Goal: Task Accomplishment & Management: Use online tool/utility

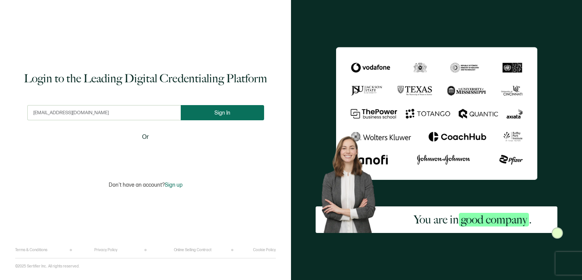
click at [217, 114] on span "Sign In" at bounding box center [222, 113] width 16 height 6
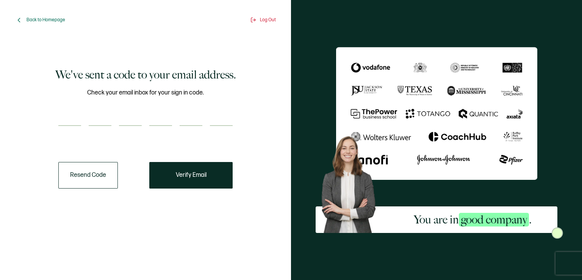
paste input "8"
type input "8"
type input "0"
type input "9"
type input "0"
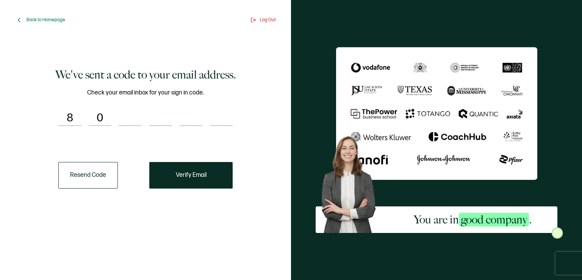
type input "7"
type input "8"
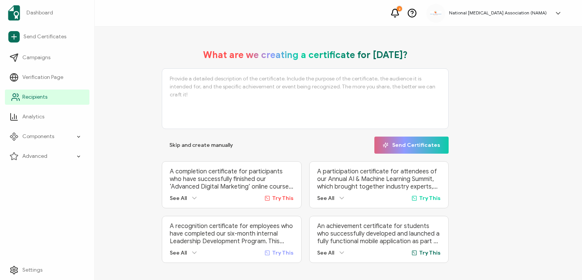
click at [36, 96] on span "Recipients" at bounding box center [34, 97] width 25 height 8
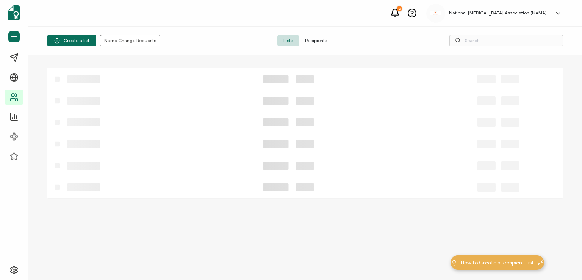
click at [312, 41] on span "Recipients" at bounding box center [316, 40] width 34 height 11
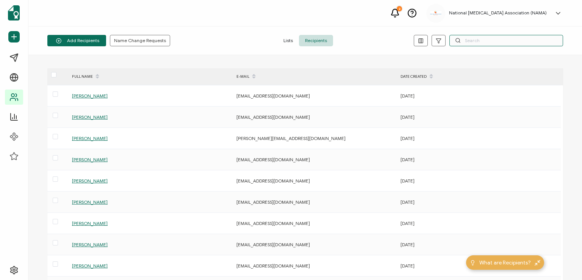
paste input "[EMAIL_ADDRESS][DOMAIN_NAME]"
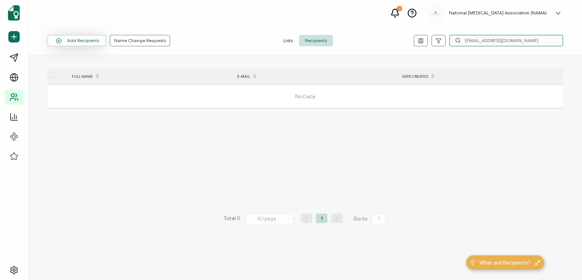
type input "[EMAIL_ADDRESS][DOMAIN_NAME]"
click at [73, 41] on button "Add Recipients" at bounding box center [76, 40] width 59 height 11
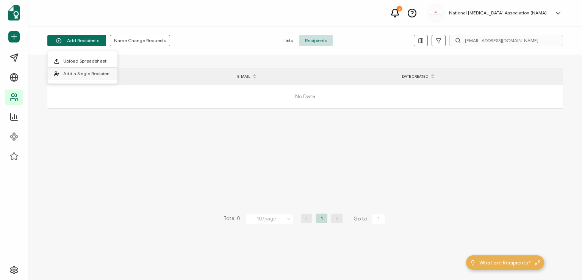
click at [79, 75] on span "Add a Single Recipient" at bounding box center [87, 73] width 48 height 6
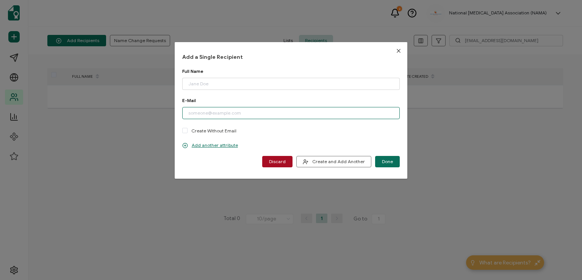
paste input "[EMAIL_ADDRESS][DOMAIN_NAME]"
type input "[EMAIL_ADDRESS][DOMAIN_NAME]"
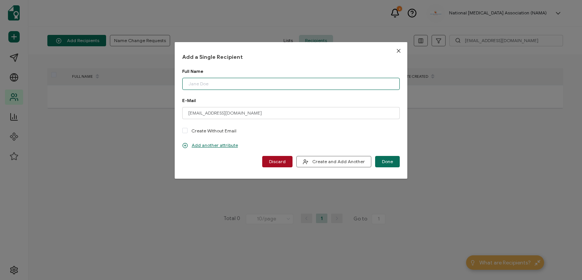
click at [217, 84] on input "dialog" at bounding box center [290, 84] width 217 height 12
paste input "[PERSON_NAME]"
type input "[PERSON_NAME]"
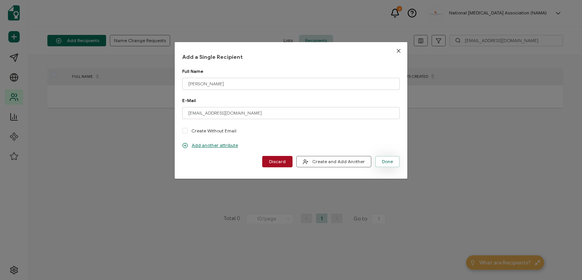
click at [386, 159] on span "Done" at bounding box center [387, 161] width 11 height 5
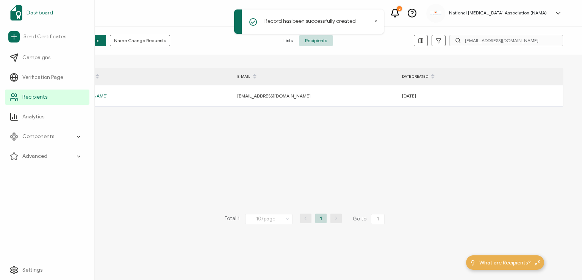
click at [33, 12] on span "Dashboard" at bounding box center [40, 13] width 27 height 8
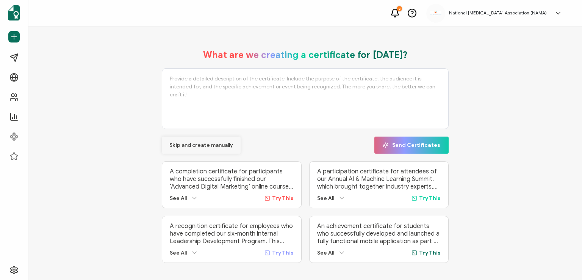
click at [201, 145] on span "Skip and create manually" at bounding box center [201, 144] width 64 height 5
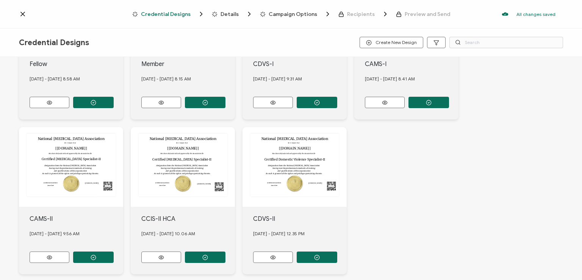
scroll to position [265, 0]
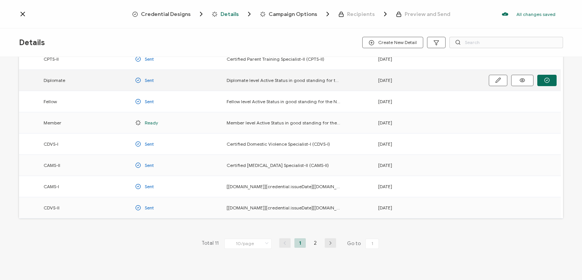
scroll to position [100, 0]
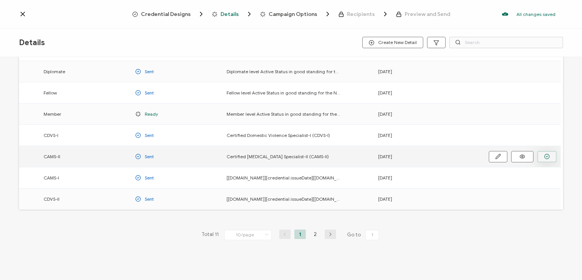
click at [0, 0] on icon "button" at bounding box center [0, 0] width 0 height 0
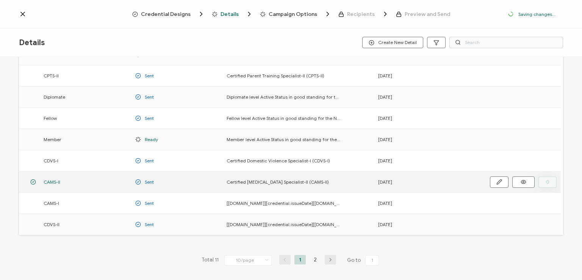
scroll to position [125, 0]
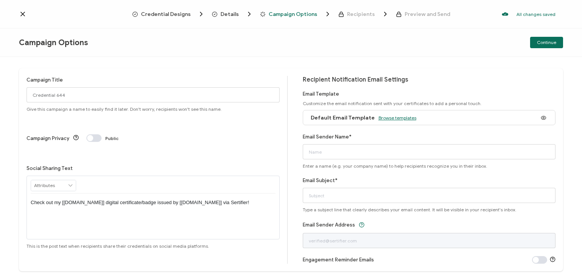
click at [383, 117] on span "Browse templates" at bounding box center [397, 118] width 38 height 6
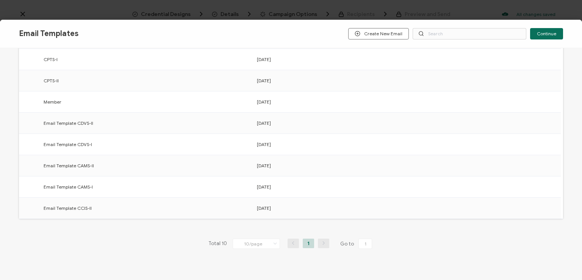
scroll to position [118, 0]
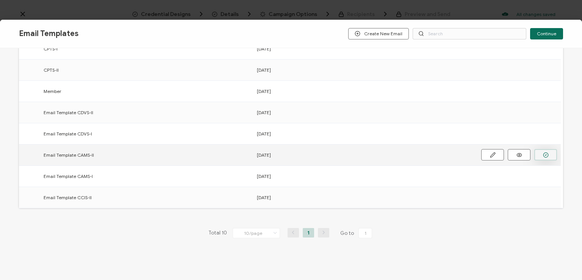
click at [0, 0] on icon "button" at bounding box center [0, 0] width 0 height 0
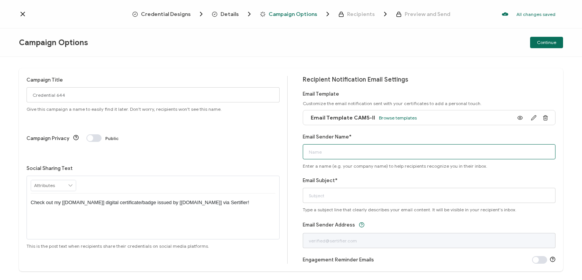
click at [369, 147] on input "Email Sender Name*" at bounding box center [429, 151] width 253 height 15
type input "National [MEDICAL_DATA] Association"
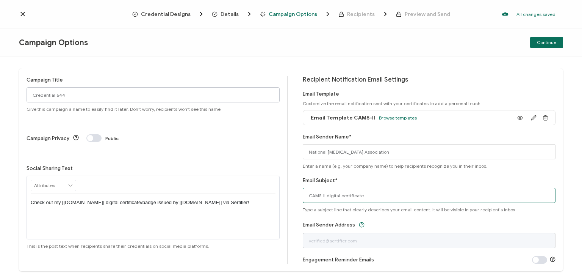
type input "CAMS-II digital certificate"
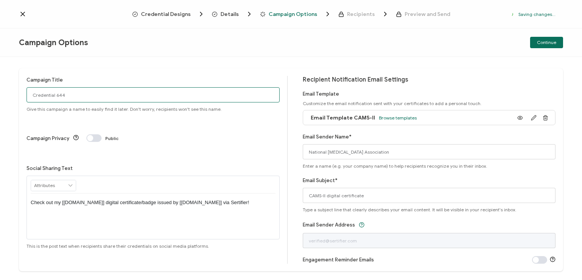
drag, startPoint x: 100, startPoint y: 97, endPoint x: 22, endPoint y: 92, distance: 78.2
click at [22, 92] on div "Campaign Title Credential 644 Give this campaign a name to easily find it later…" at bounding box center [291, 169] width 544 height 203
type input "CAMS-II 1 - [DATE]"
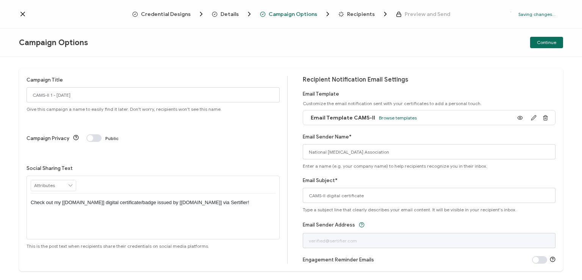
click at [151, 199] on p "Check out my [[DOMAIN_NAME]] digital certificate/badge issued by [[DOMAIN_NAME]…" at bounding box center [153, 202] width 245 height 7
click at [490, 47] on div "Continue" at bounding box center [471, 42] width 181 height 11
click at [544, 41] on span "Continue" at bounding box center [546, 42] width 19 height 5
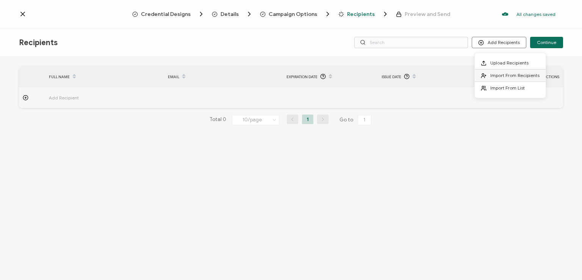
click at [500, 75] on span "Import From Recipients" at bounding box center [514, 75] width 49 height 6
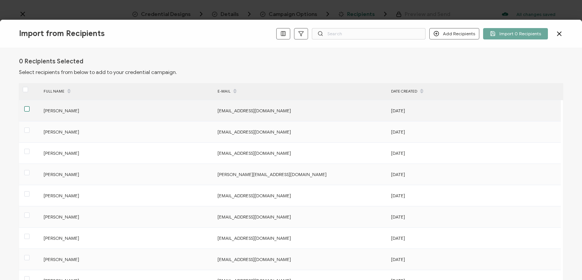
click at [26, 109] on span at bounding box center [26, 108] width 5 height 5
click at [30, 106] on input "checkbox" at bounding box center [30, 106] width 0 height 0
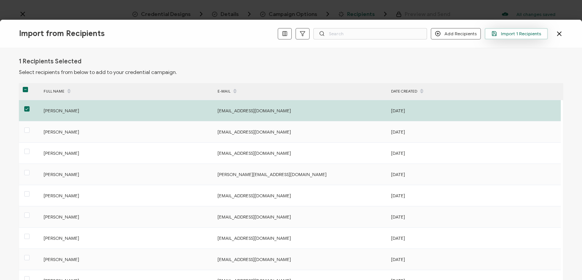
click at [523, 32] on span "Import 1 Recipients" at bounding box center [516, 34] width 50 height 6
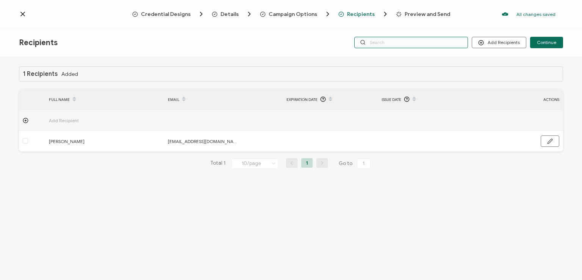
click at [414, 43] on input "text" at bounding box center [411, 42] width 114 height 11
click at [408, 27] on div "Credential Designs Details Campaign Options Recipients Preview and Send All cha…" at bounding box center [291, 14] width 582 height 28
click at [406, 55] on div "Recipients Add Recipients Upload Recipients Import From Recipients Import From …" at bounding box center [291, 42] width 582 height 28
click at [405, 42] on input "text" at bounding box center [411, 42] width 114 height 11
click at [408, 59] on div "1 Recipients Added FULL NAME EMAIL Expiration Date Issue Date ACTIONS Add Recip…" at bounding box center [291, 169] width 582 height 225
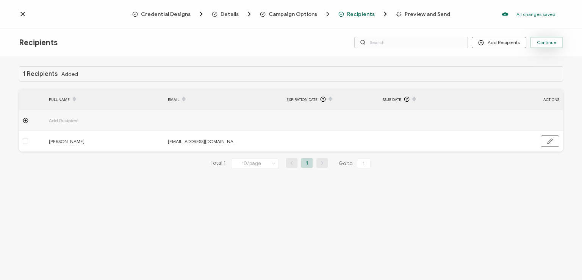
click at [550, 40] on span "Continue" at bounding box center [546, 42] width 19 height 5
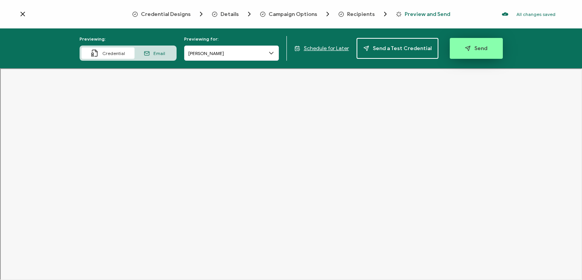
click at [470, 47] on span "Send" at bounding box center [476, 48] width 22 height 6
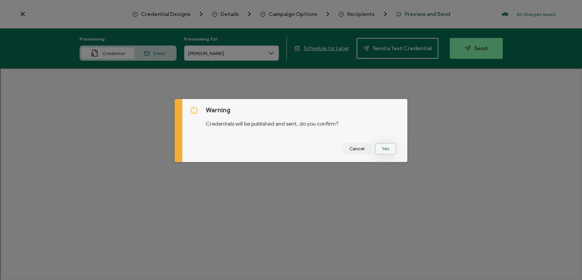
click at [388, 147] on button "Yes" at bounding box center [385, 148] width 21 height 11
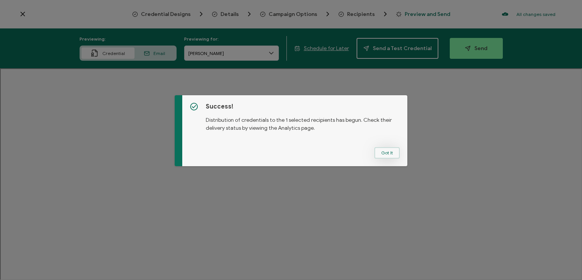
click at [387, 151] on button "Got It" at bounding box center [386, 152] width 25 height 11
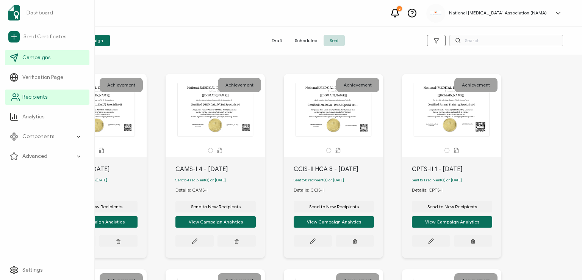
click at [41, 96] on span "Recipients" at bounding box center [34, 97] width 25 height 8
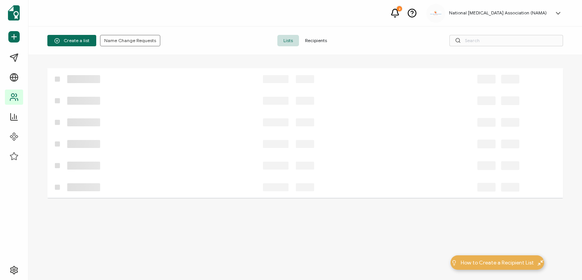
click at [316, 38] on span "Recipients" at bounding box center [316, 40] width 34 height 11
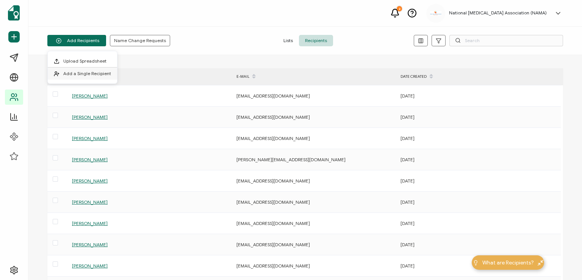
click at [82, 68] on li "Add a Single Recipient" at bounding box center [82, 73] width 69 height 12
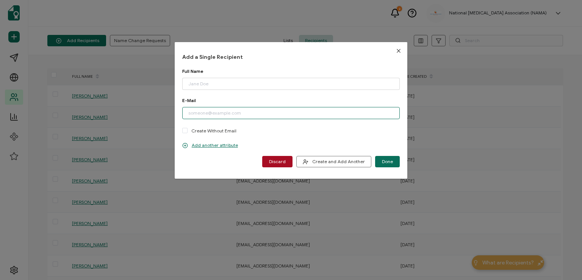
paste input "[EMAIL_ADDRESS][DOMAIN_NAME]"
type input "[EMAIL_ADDRESS][DOMAIN_NAME]"
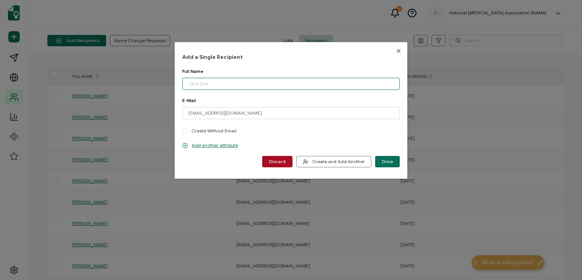
paste input "[PERSON_NAME]"
type input "[PERSON_NAME]"
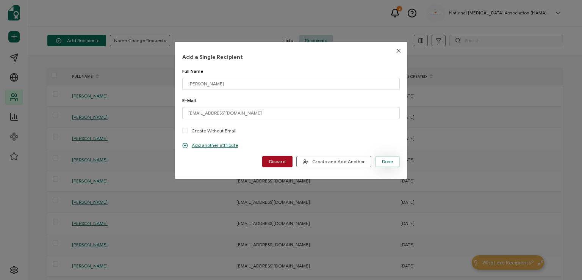
click at [384, 160] on span "Done" at bounding box center [387, 161] width 11 height 5
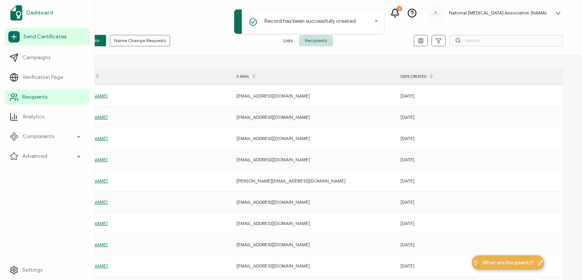
click at [44, 14] on span "Dashboard" at bounding box center [40, 13] width 27 height 8
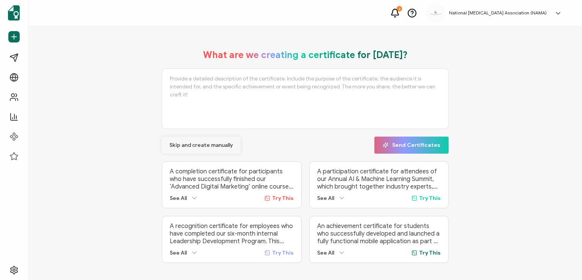
click at [202, 142] on span "Skip and create manually" at bounding box center [201, 144] width 64 height 5
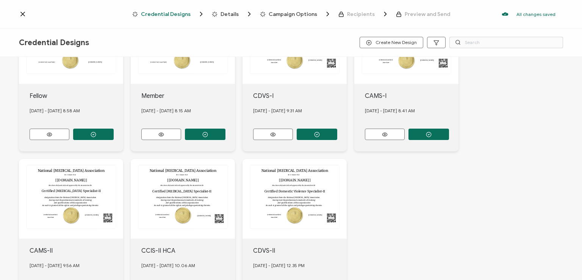
scroll to position [213, 0]
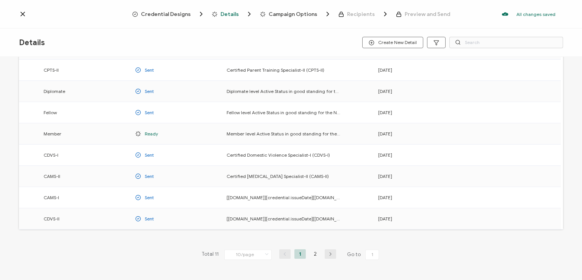
scroll to position [100, 0]
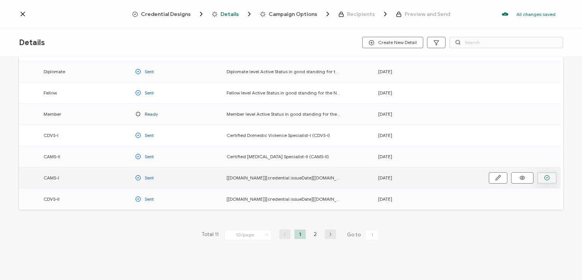
click at [0, 0] on icon "button" at bounding box center [0, 0] width 0 height 0
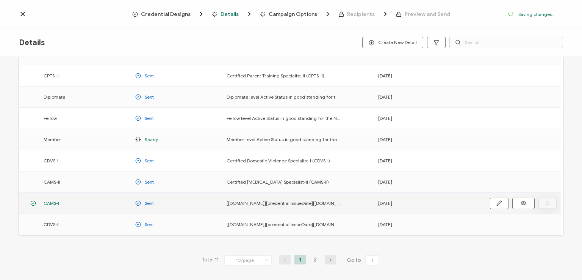
scroll to position [125, 0]
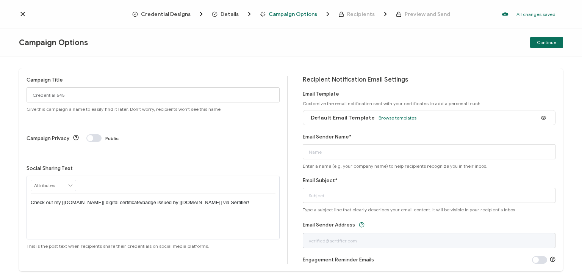
click at [399, 119] on span "Browse templates" at bounding box center [397, 118] width 38 height 6
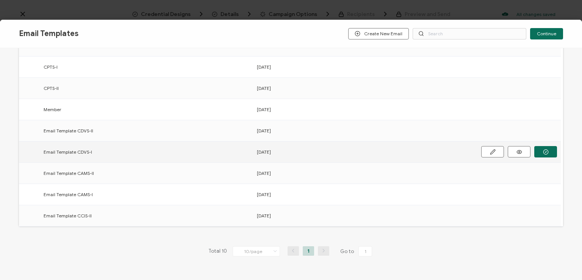
scroll to position [118, 0]
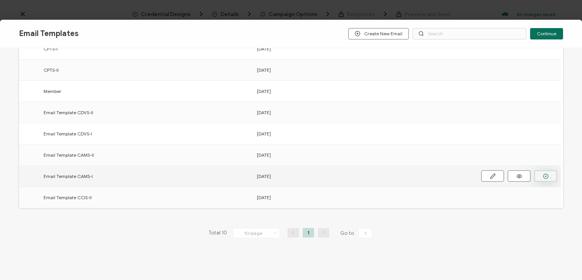
click at [0, 0] on button "button" at bounding box center [0, 0] width 0 height 0
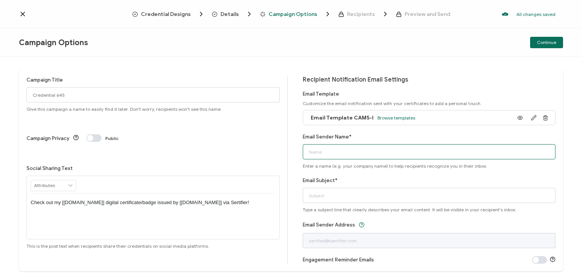
click at [396, 151] on input "Email Sender Name*" at bounding box center [429, 151] width 253 height 15
type input "National [MEDICAL_DATA] Association"
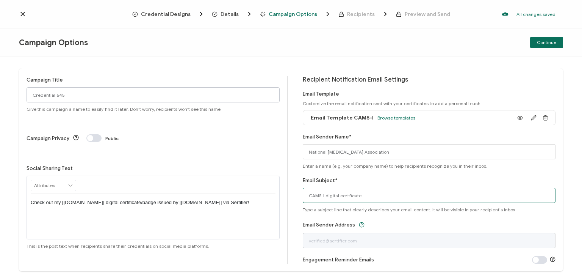
type input "CAMS-I digital certficate"
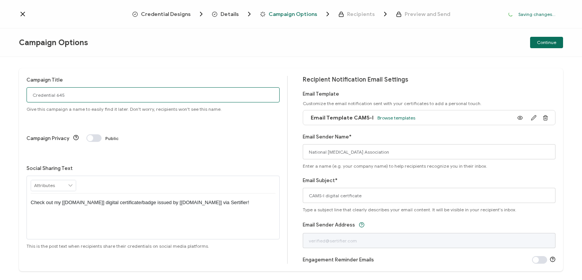
drag, startPoint x: 80, startPoint y: 92, endPoint x: 0, endPoint y: 100, distance: 80.4
click at [0, 100] on div "Campaign Title Credential 645 Give this campaign a name to easily find it later…" at bounding box center [291, 168] width 582 height 223
type input "CAMS-I 1 - [DATE]"
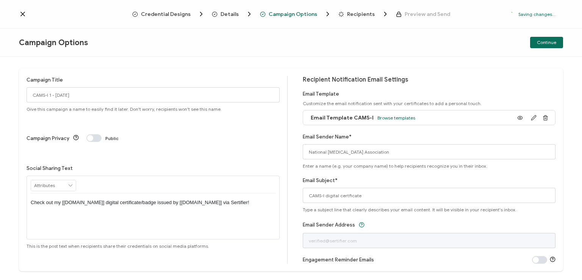
click at [150, 199] on p "Check out my [[DOMAIN_NAME]] digital certificate/badge issued by [[DOMAIN_NAME]…" at bounding box center [153, 202] width 245 height 7
click at [239, 193] on div "Check out my [[DOMAIN_NAME]] digital certificate issued by [[DOMAIN_NAME]] via …" at bounding box center [153, 202] width 245 height 18
click at [425, 64] on div "Campaign Title CAMS-I 1 - [DATE] Give this campaign a name to easily find it la…" at bounding box center [291, 168] width 582 height 223
click at [544, 43] on span "Continue" at bounding box center [546, 42] width 19 height 5
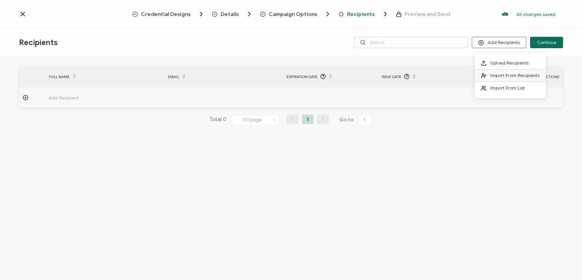
click at [505, 74] on span "Import From Recipients" at bounding box center [514, 75] width 49 height 6
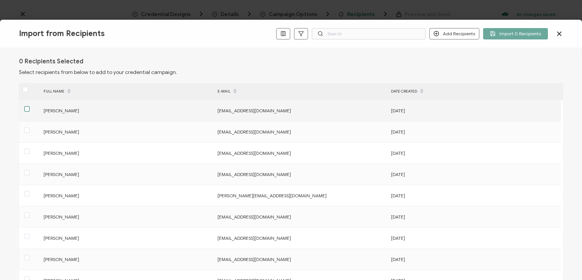
click at [28, 106] on span at bounding box center [26, 108] width 5 height 5
click at [30, 106] on input "checkbox" at bounding box center [30, 106] width 0 height 0
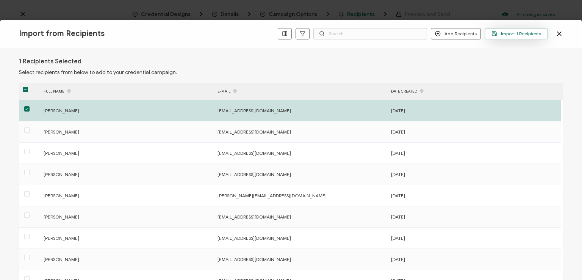
click at [506, 30] on button "Import 1 Recipients" at bounding box center [516, 33] width 63 height 11
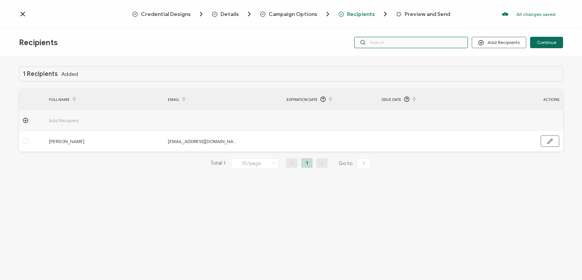
click at [419, 43] on input "text" at bounding box center [411, 42] width 114 height 11
click at [407, 28] on div "Credential Designs Details Campaign Options Recipients Preview and Send All cha…" at bounding box center [291, 14] width 582 height 28
click at [406, 56] on div "Recipients Add Recipients Upload Recipients Import From Recipients Import From …" at bounding box center [291, 42] width 582 height 28
click at [402, 45] on input "text" at bounding box center [411, 42] width 114 height 11
click at [402, 56] on div "Recipients Add Recipients Upload Recipients Import From Recipients Import From …" at bounding box center [291, 42] width 582 height 28
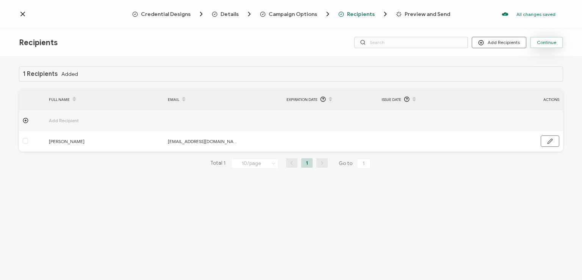
click at [542, 42] on span "Continue" at bounding box center [546, 42] width 19 height 5
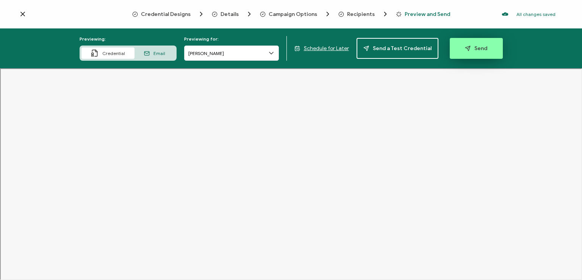
click at [480, 45] on span "Send" at bounding box center [476, 48] width 22 height 6
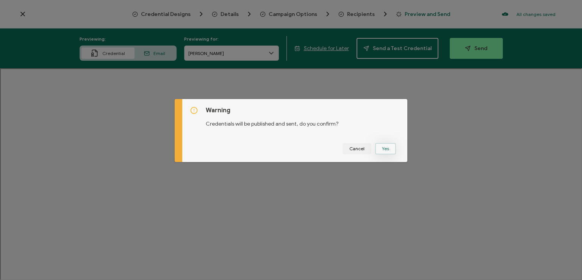
click at [385, 147] on button "Yes" at bounding box center [385, 148] width 21 height 11
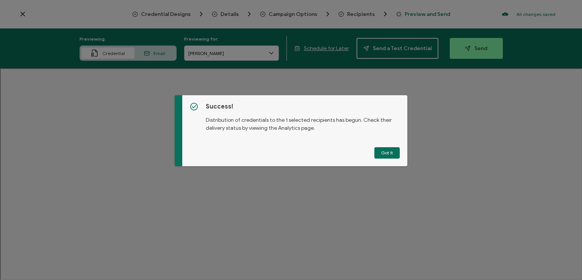
click at [385, 147] on button "Got It" at bounding box center [386, 152] width 25 height 11
